Goal: Information Seeking & Learning: Check status

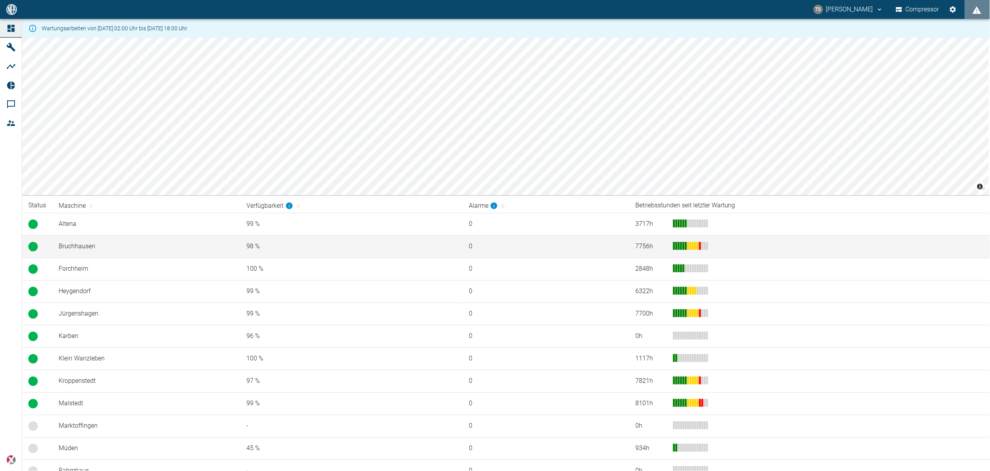
click at [92, 250] on td "Bruchhausen" at bounding box center [146, 246] width 188 height 22
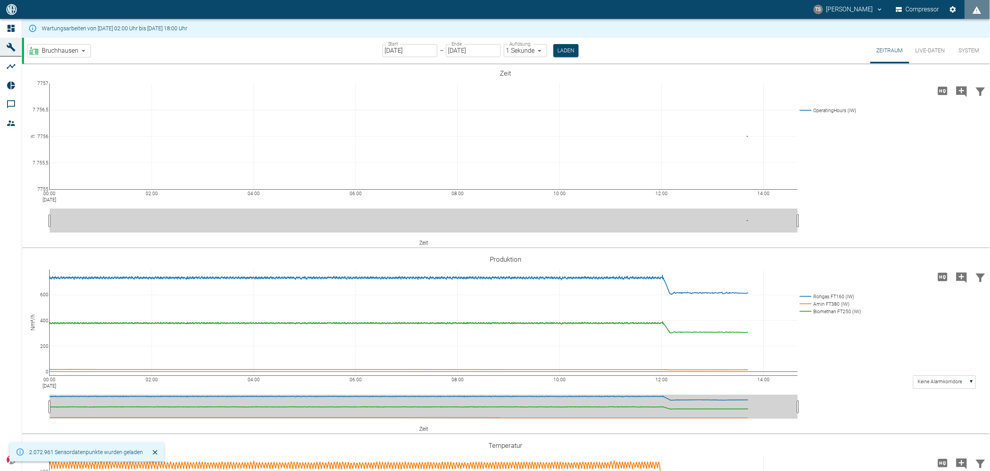
click at [921, 43] on button "Live-Daten" at bounding box center [930, 51] width 42 height 26
click at [926, 46] on button "Live-Daten" at bounding box center [930, 51] width 42 height 26
click at [928, 51] on button "Live-Daten" at bounding box center [930, 51] width 42 height 26
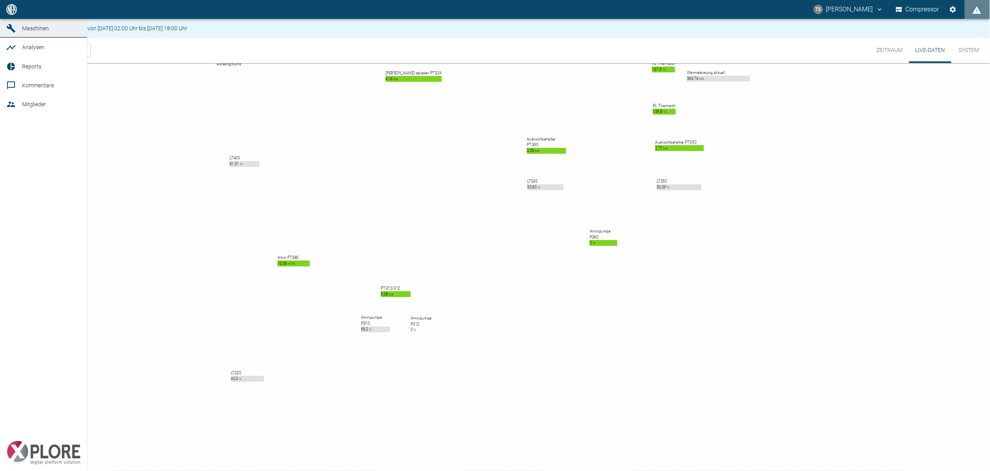
click at [14, 33] on icon at bounding box center [10, 28] width 9 height 9
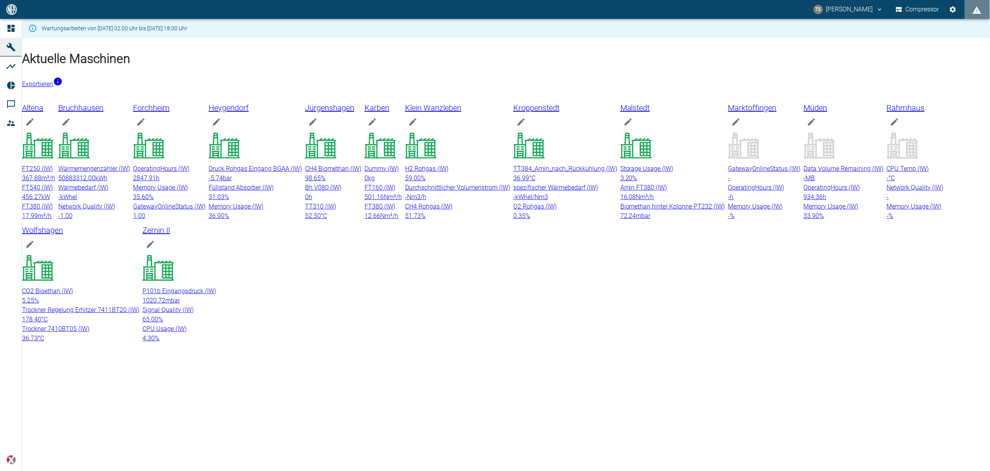
click at [361, 218] on div "CH4 Biomethan (IW) 98.65 % Bh V080 (IW) 0 h TT310 (IW) 52.50 °C" at bounding box center [333, 192] width 56 height 57
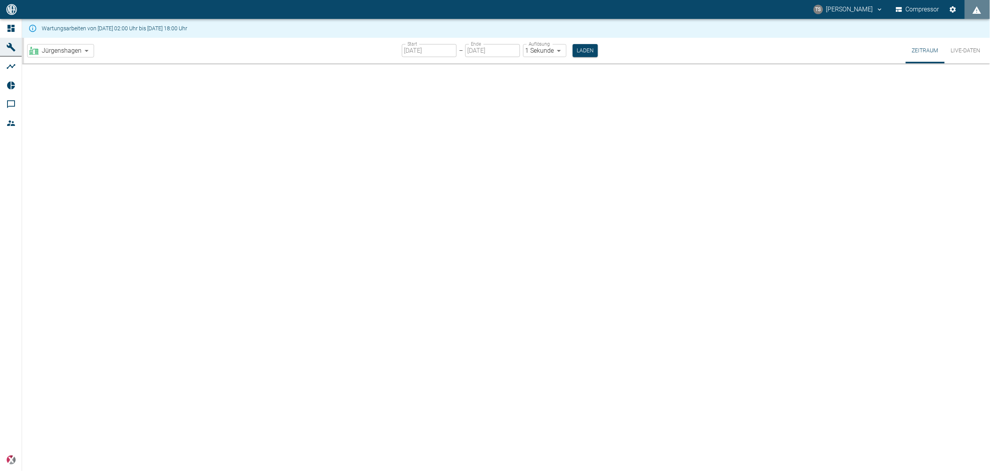
type input "2min"
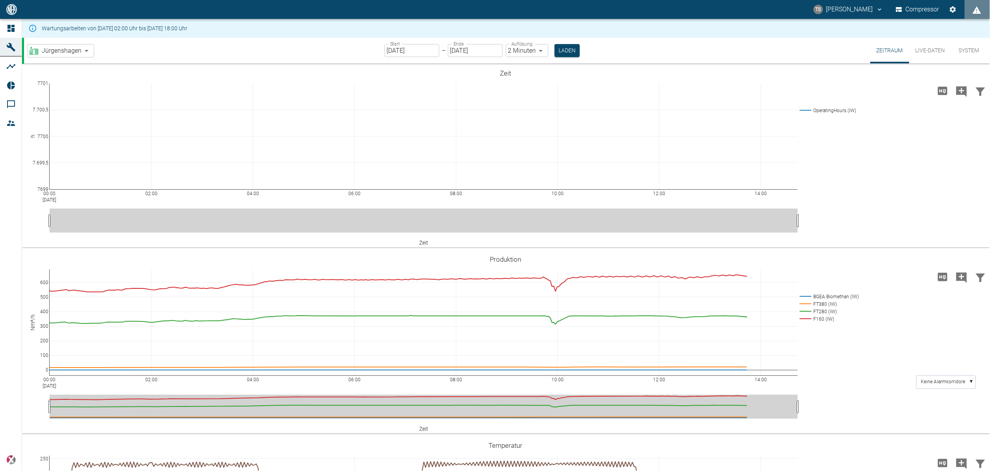
click at [934, 52] on button "Live-Daten" at bounding box center [930, 51] width 42 height 26
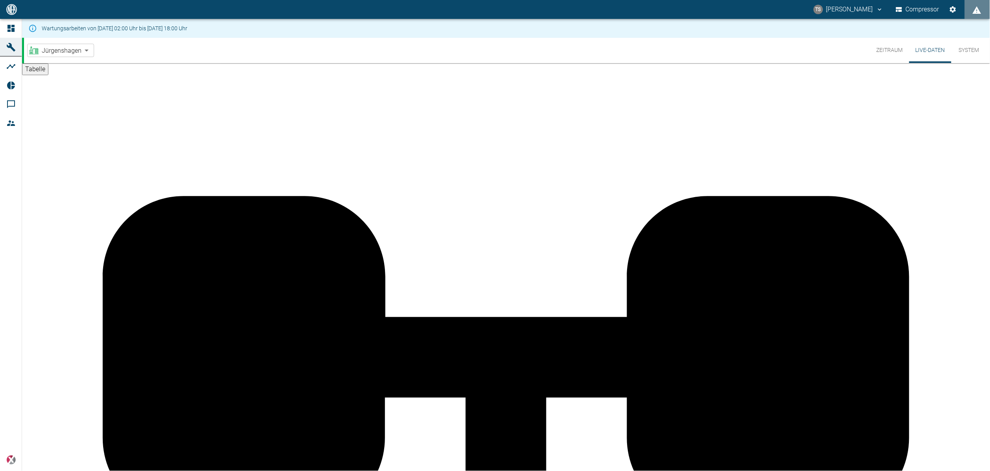
scroll to position [774, 0]
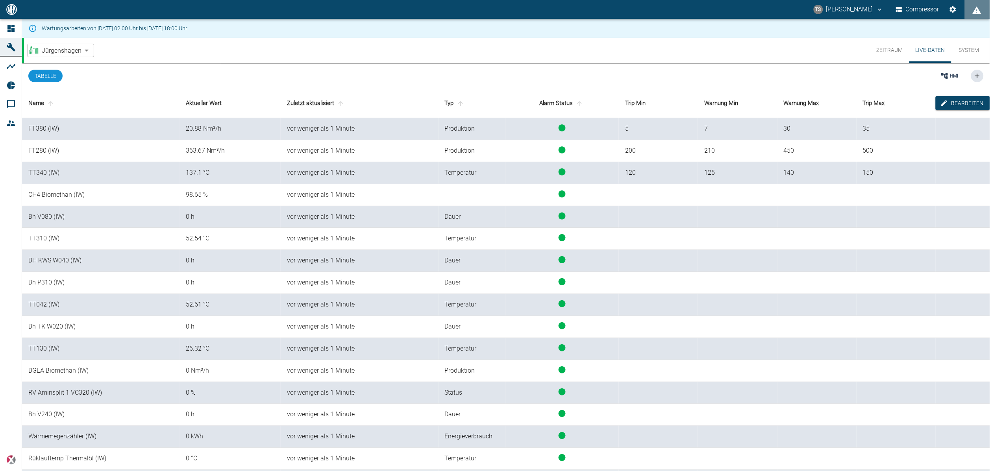
click at [959, 47] on button "System" at bounding box center [968, 50] width 35 height 25
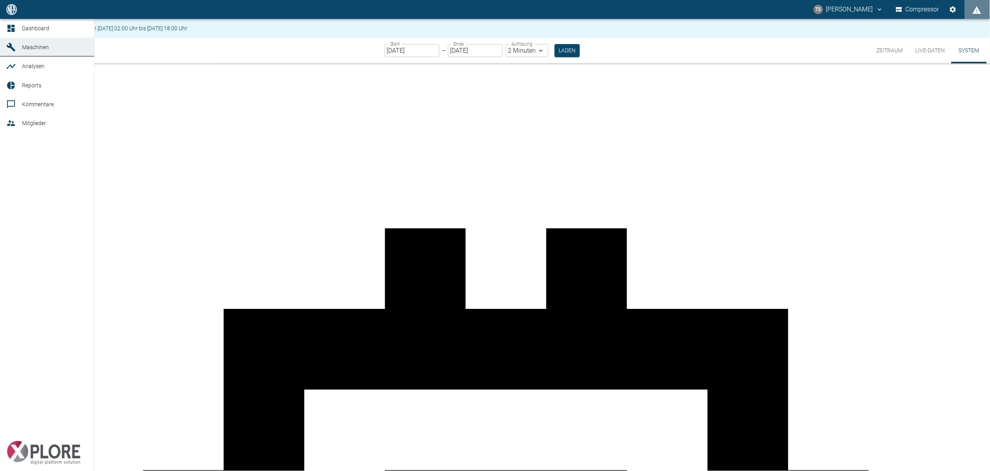
click at [11, 31] on icon at bounding box center [10, 28] width 7 height 7
